Goal: Transaction & Acquisition: Purchase product/service

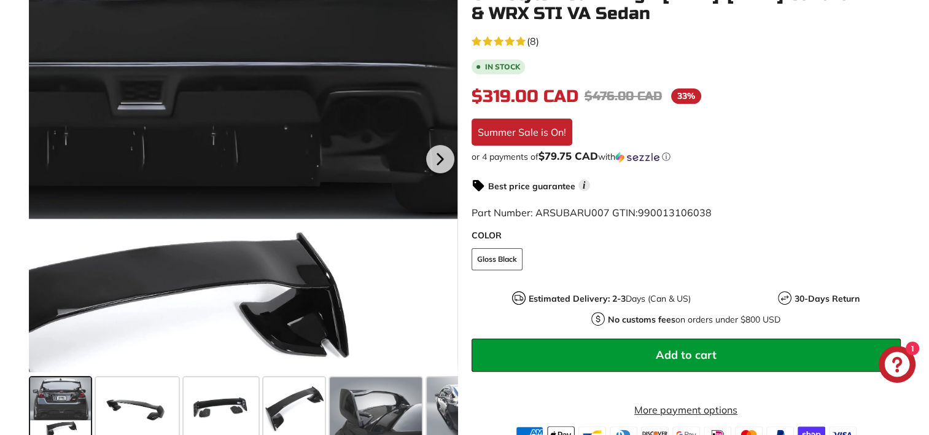
scroll to position [307, 0]
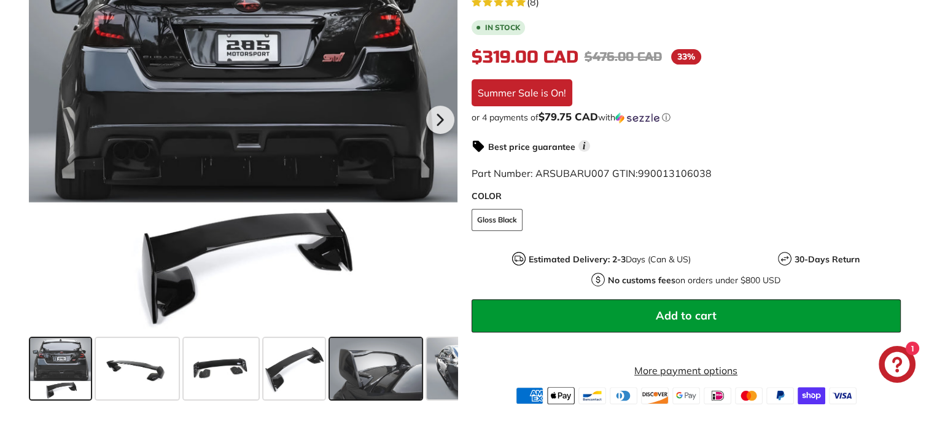
click at [375, 370] on span at bounding box center [376, 368] width 92 height 61
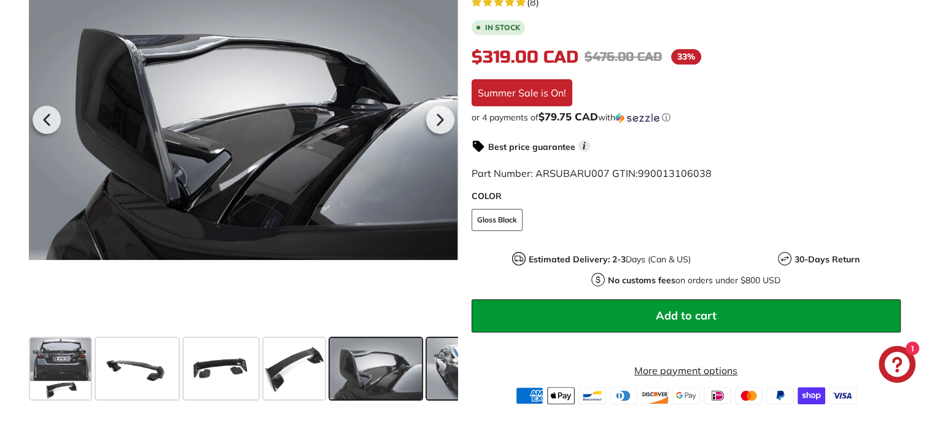
click at [448, 362] on span at bounding box center [473, 368] width 92 height 61
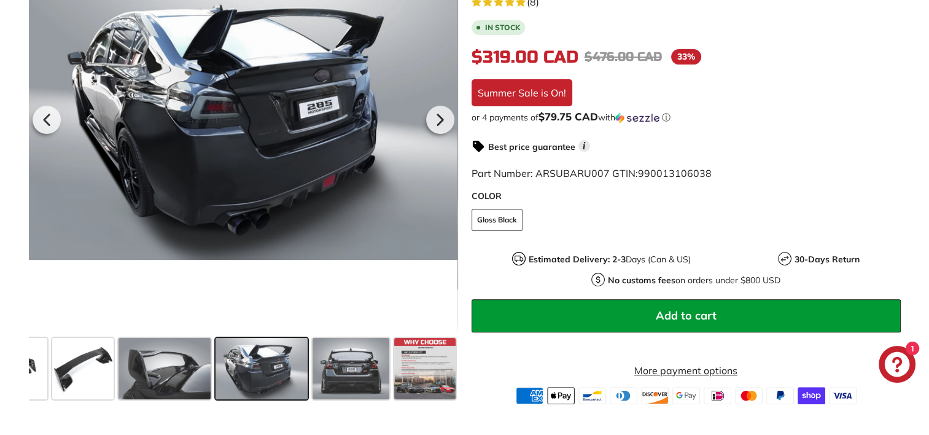
scroll to position [246, 0]
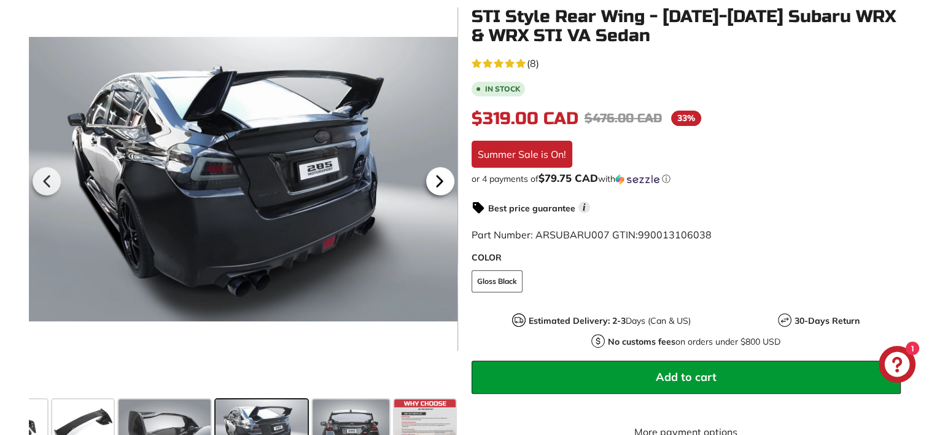
click at [443, 180] on icon at bounding box center [439, 181] width 28 height 28
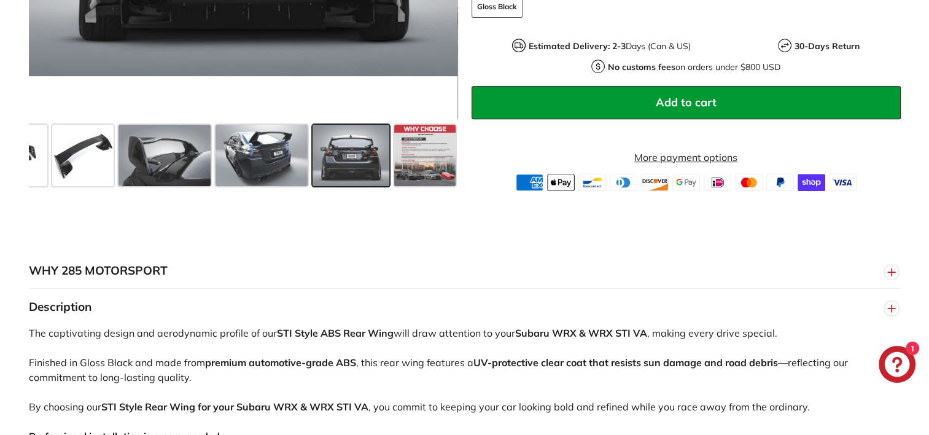
scroll to position [430, 0]
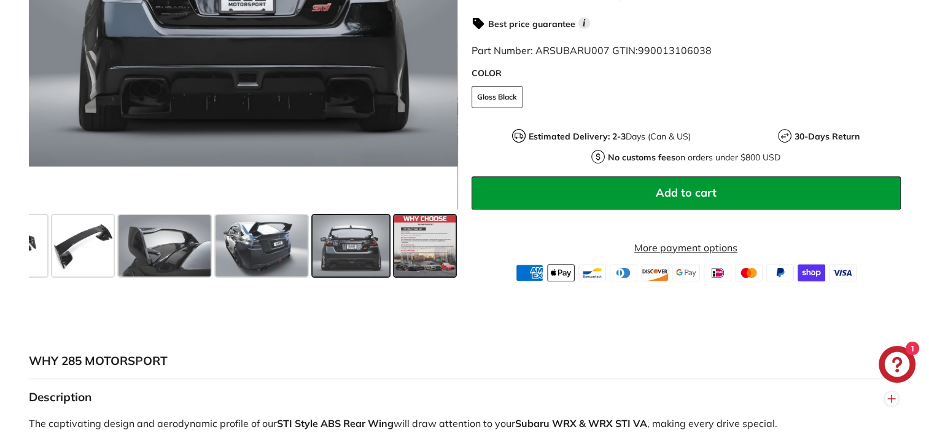
click at [440, 239] on span at bounding box center [424, 245] width 61 height 61
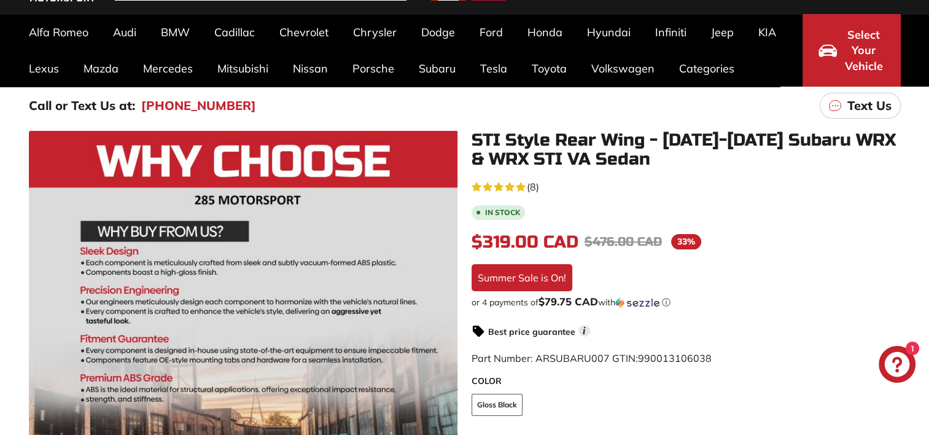
scroll to position [0, 0]
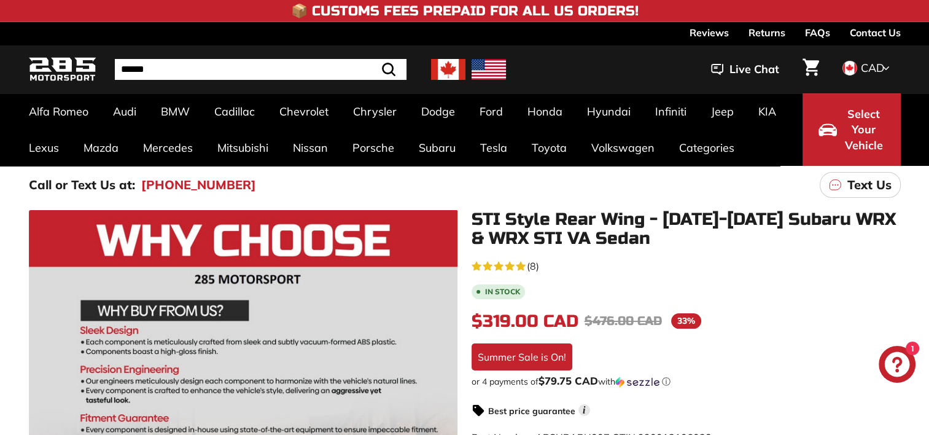
click at [889, 65] on icon at bounding box center [885, 68] width 7 height 11
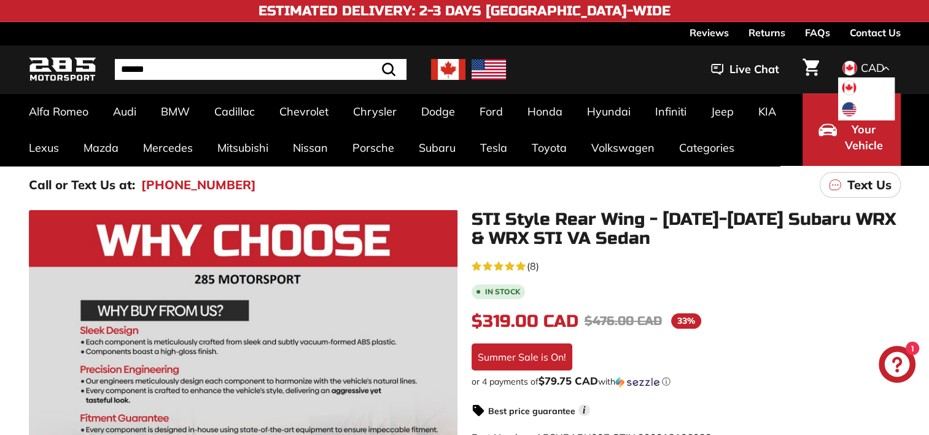
click at [852, 83] on span at bounding box center [849, 88] width 16 height 16
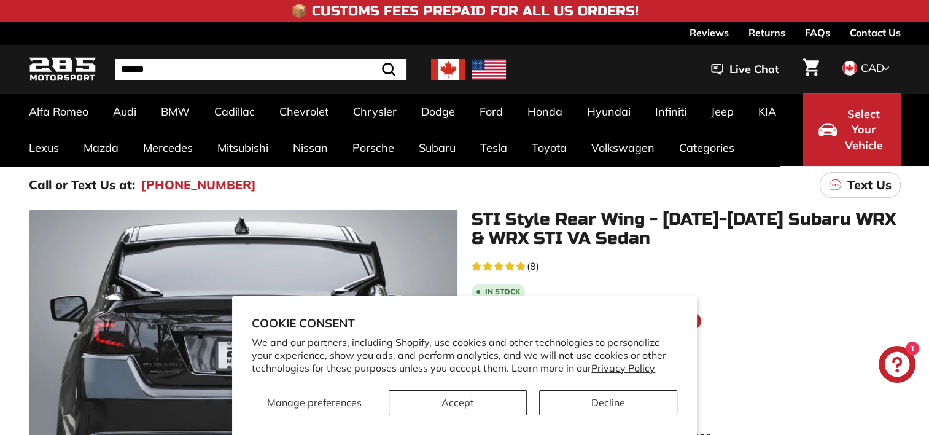
click at [449, 71] on img at bounding box center [448, 69] width 34 height 21
click at [889, 29] on link "Contact Us" at bounding box center [875, 32] width 51 height 21
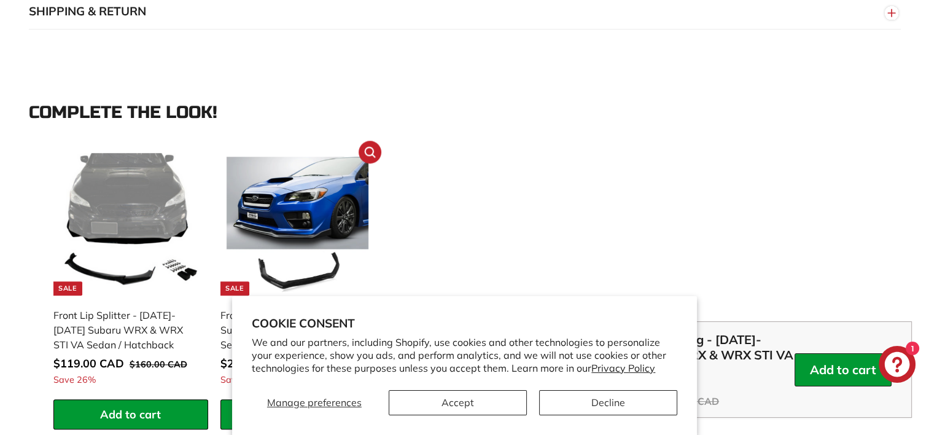
scroll to position [1105, 0]
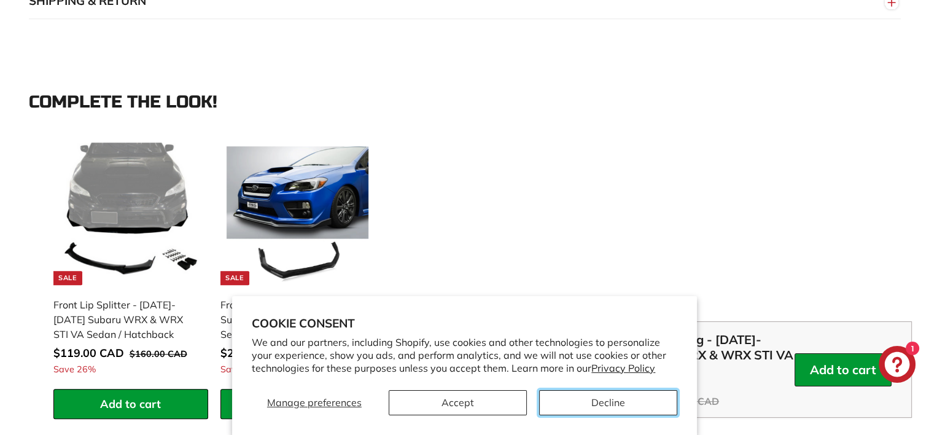
click at [631, 399] on button "Decline" at bounding box center [608, 402] width 138 height 25
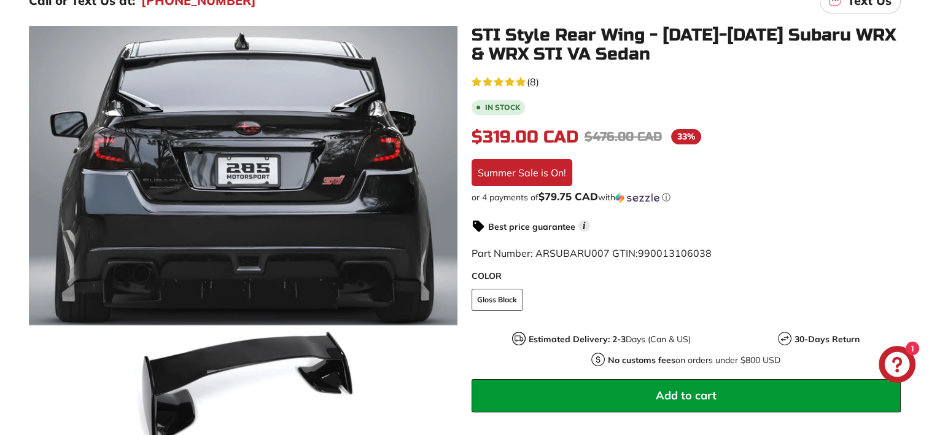
scroll to position [0, 0]
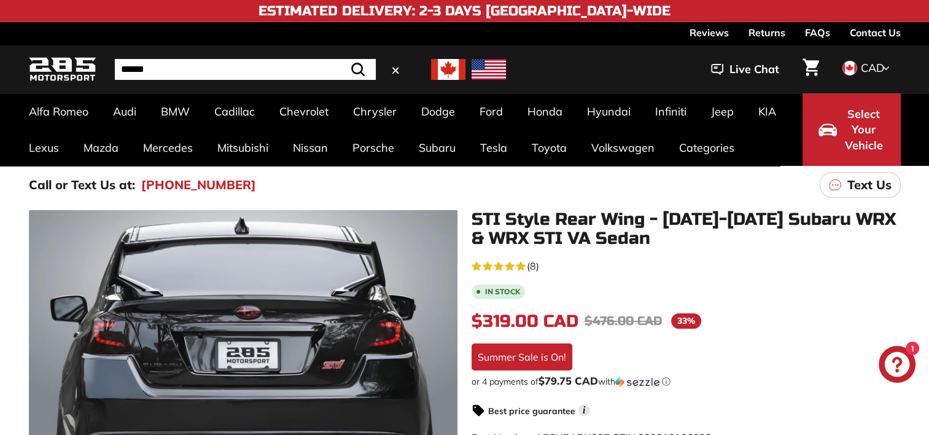
click at [172, 69] on input "Search" at bounding box center [245, 69] width 261 height 21
type input "**********"
click at [361, 56] on div "**********" at bounding box center [465, 70] width 872 height 42
click at [273, 76] on input "**********" at bounding box center [245, 69] width 261 height 21
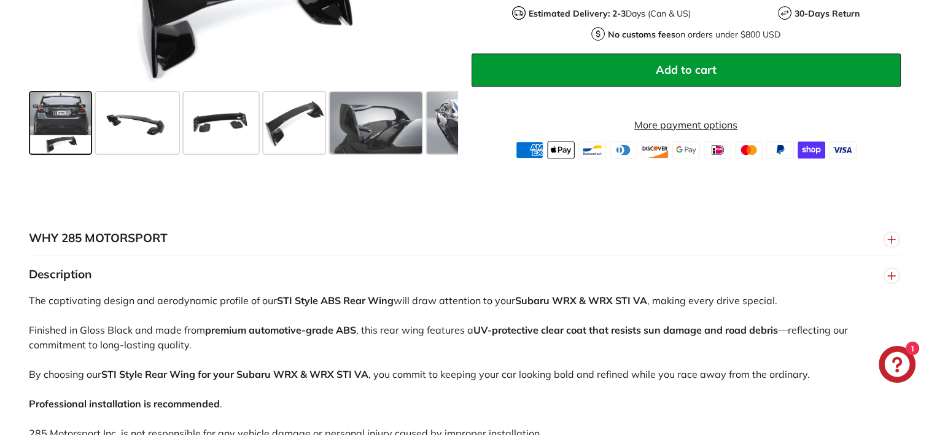
scroll to position [430, 0]
